Goal: Navigation & Orientation: Find specific page/section

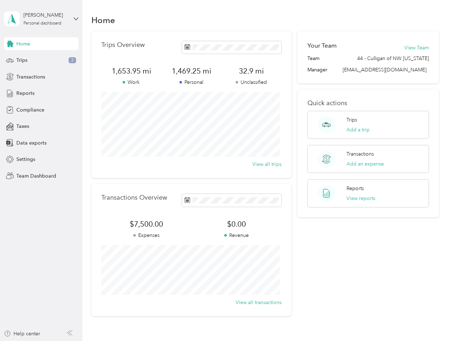
click at [225, 171] on div "Trips Overview 1,653.95 mi Work 1,469.25 mi Personal 32.9 mi Unclassified View …" at bounding box center [191, 104] width 200 height 147
click at [41, 19] on div "[PERSON_NAME]" at bounding box center [45, 14] width 44 height 7
click at [41, 44] on div "You’re signed in as [EMAIL_ADDRESS][DOMAIN_NAME] Team dashboard Personal dashbo…" at bounding box center [79, 62] width 150 height 72
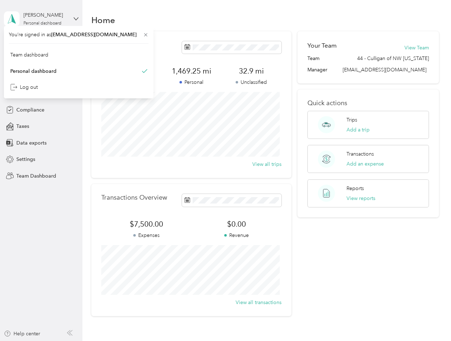
click at [10, 44] on icon at bounding box center [10, 43] width 7 height 7
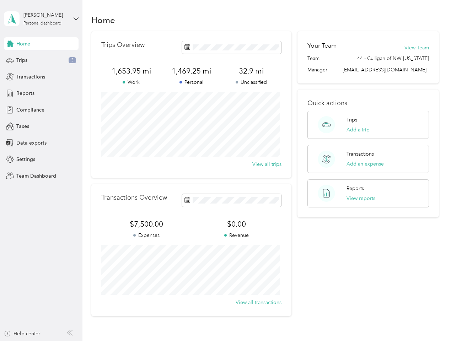
click at [41, 60] on div "Trips 3" at bounding box center [41, 60] width 75 height 13
